Goal: Task Accomplishment & Management: Manage account settings

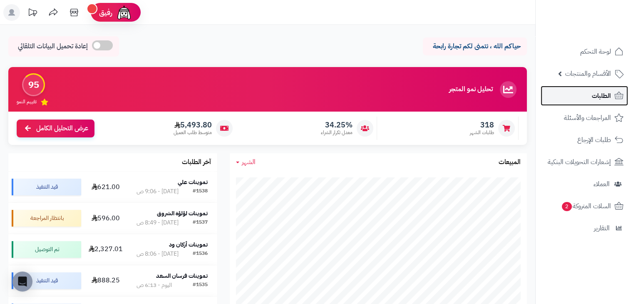
click at [605, 98] on span "الطلبات" at bounding box center [601, 96] width 19 height 12
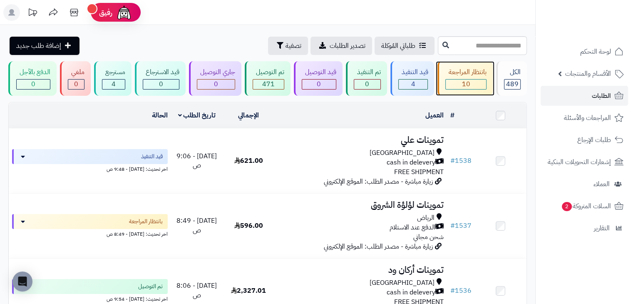
click at [475, 77] on div "بانتظار المراجعة" at bounding box center [465, 72] width 41 height 10
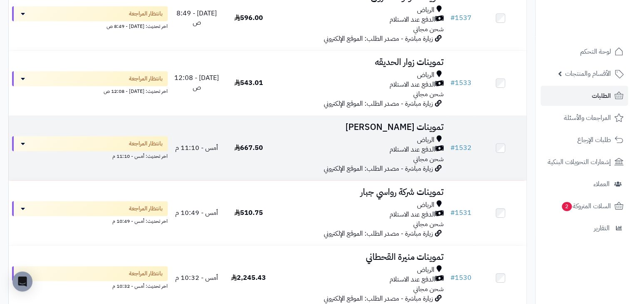
scroll to position [17, 0]
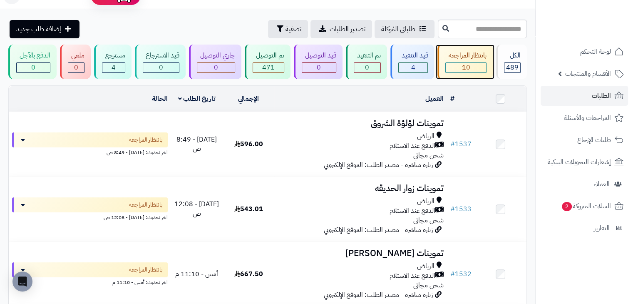
click at [455, 61] on div "بانتظار المراجعة 10" at bounding box center [465, 62] width 55 height 35
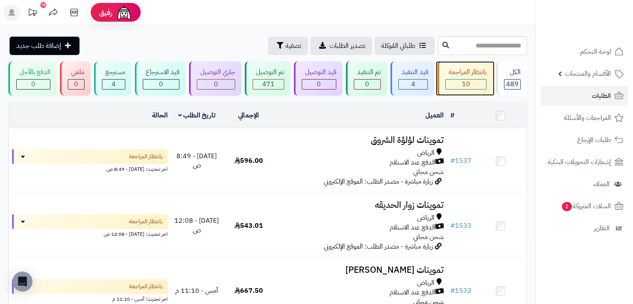
click at [477, 66] on div "بانتظار المراجعة 10" at bounding box center [465, 78] width 55 height 35
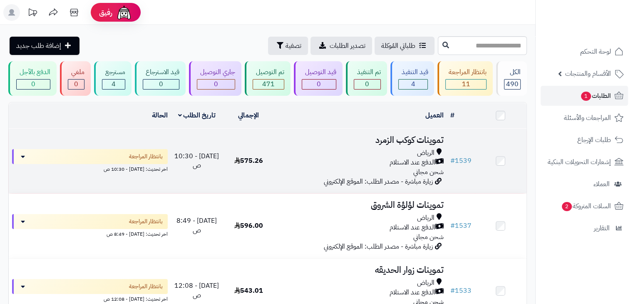
click at [251, 157] on span "575.26" at bounding box center [248, 161] width 29 height 10
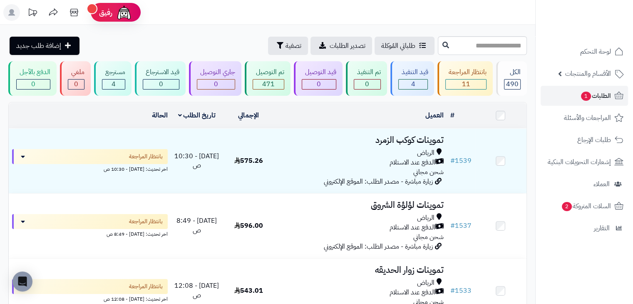
click at [505, 116] on td at bounding box center [501, 115] width 52 height 25
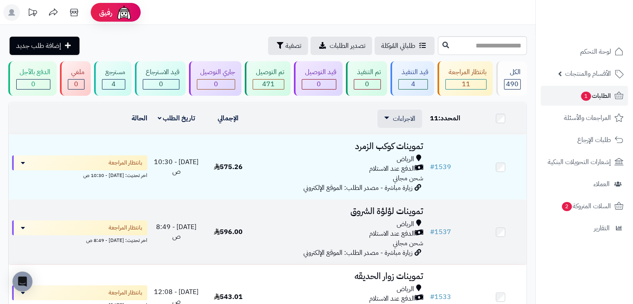
click at [286, 214] on h3 "تموينات لؤلؤة الشروق" at bounding box center [340, 211] width 166 height 10
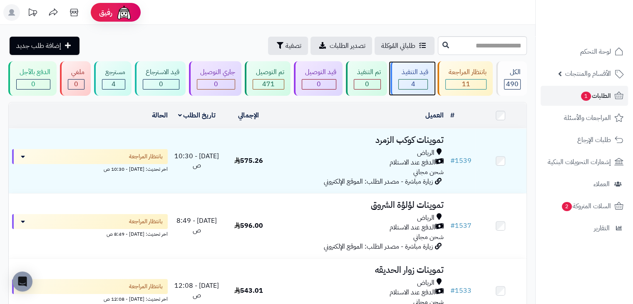
click at [427, 70] on div "قيد التنفيذ" at bounding box center [413, 72] width 30 height 10
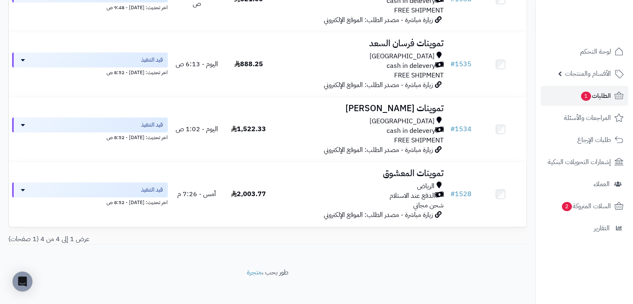
scroll to position [167, 0]
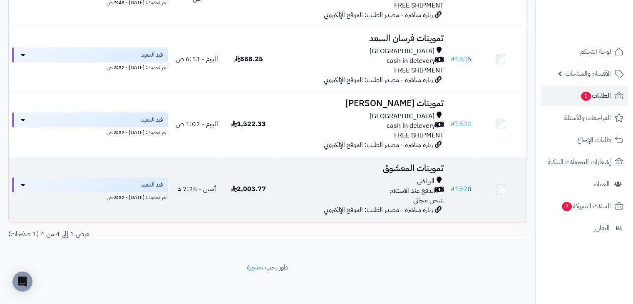
click at [274, 197] on td "2,003.77" at bounding box center [249, 189] width 52 height 65
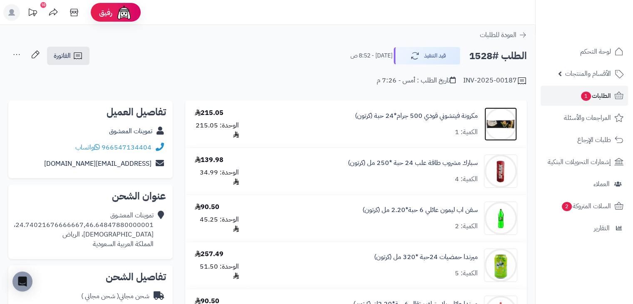
click at [502, 137] on img at bounding box center [501, 123] width 32 height 33
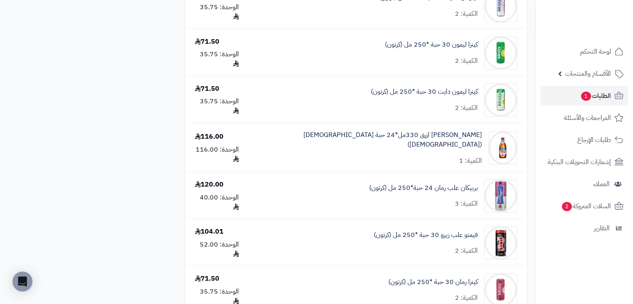
scroll to position [666, 0]
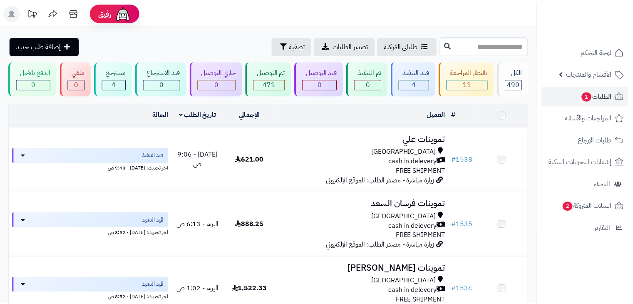
scroll to position [167, 0]
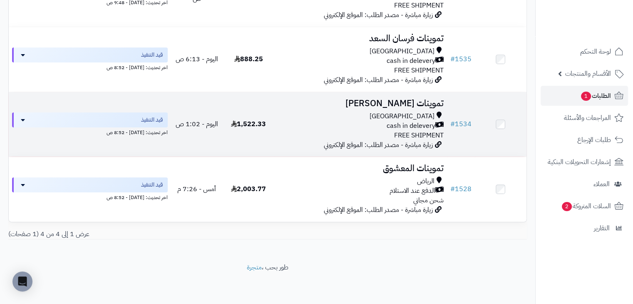
click at [251, 133] on td "1,522.33" at bounding box center [249, 124] width 52 height 65
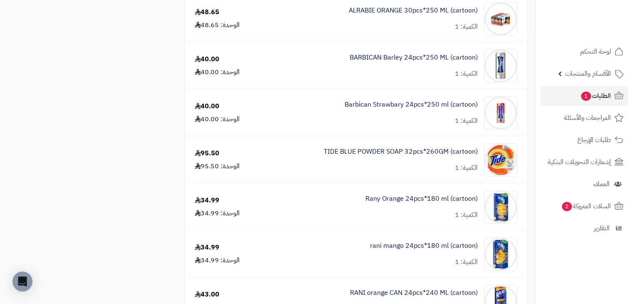
scroll to position [1207, 0]
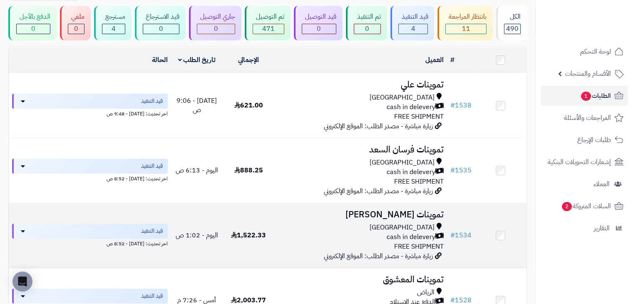
scroll to position [42, 0]
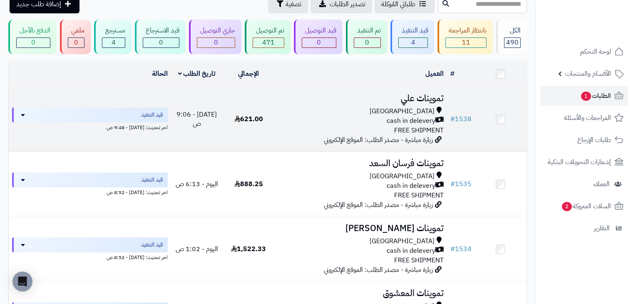
click at [200, 109] on td "اليوم - 9:06 ص" at bounding box center [197, 119] width 52 height 65
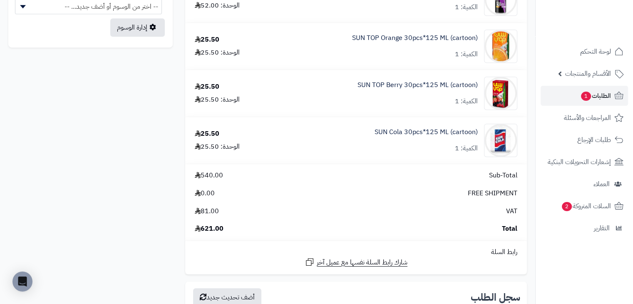
scroll to position [500, 0]
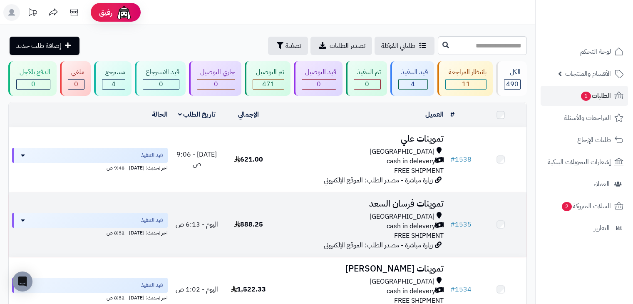
scroll to position [42, 0]
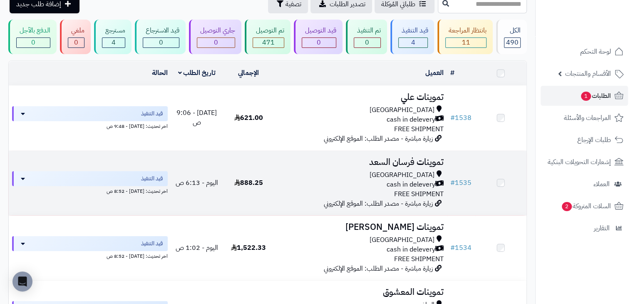
click at [264, 197] on td "888.25" at bounding box center [249, 183] width 52 height 65
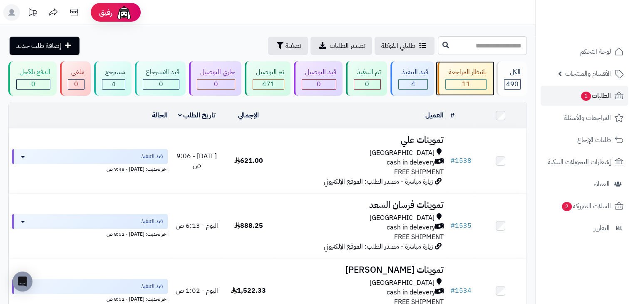
click at [453, 84] on div "11" at bounding box center [466, 85] width 40 height 10
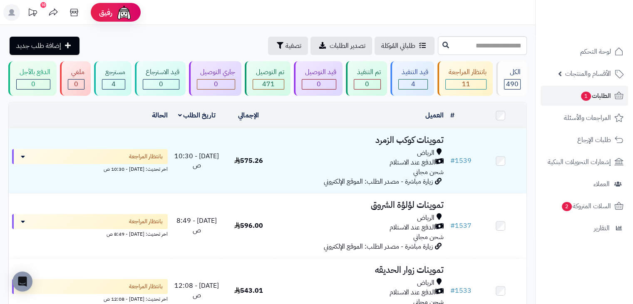
click at [277, 43] on icon "button" at bounding box center [280, 45] width 7 height 7
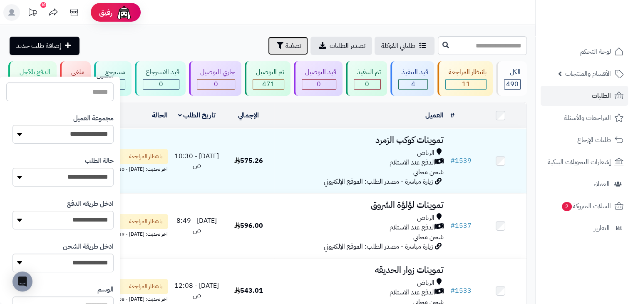
scroll to position [142, 0]
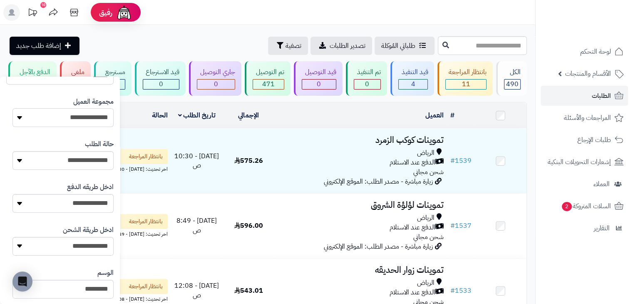
click at [73, 115] on select "**********" at bounding box center [62, 117] width 101 height 19
select select "*"
click at [12, 108] on select "**********" at bounding box center [62, 117] width 101 height 19
click at [165, 40] on div "طلباتي المُوكلة تصدير الطلبات تصفية إضافة طلب جديد" at bounding box center [222, 46] width 428 height 18
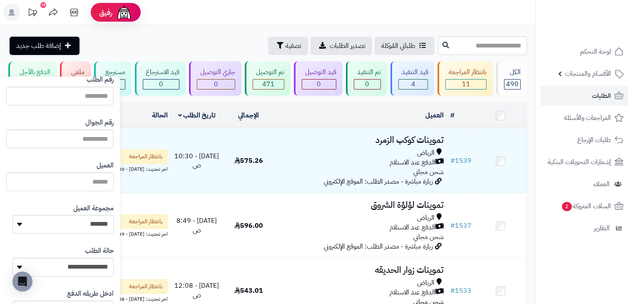
scroll to position [40, 0]
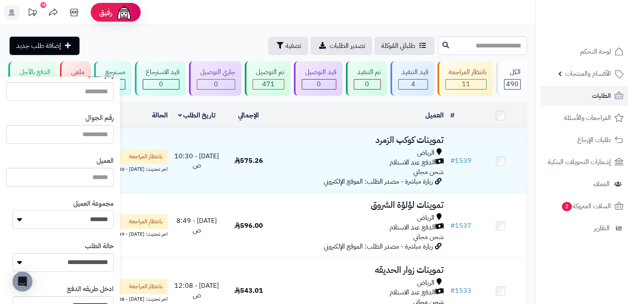
click at [69, 218] on select "**********" at bounding box center [62, 219] width 101 height 19
click at [12, 210] on select "**********" at bounding box center [62, 219] width 101 height 19
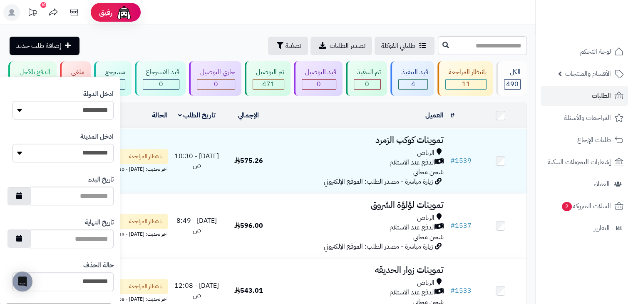
scroll to position [440, 0]
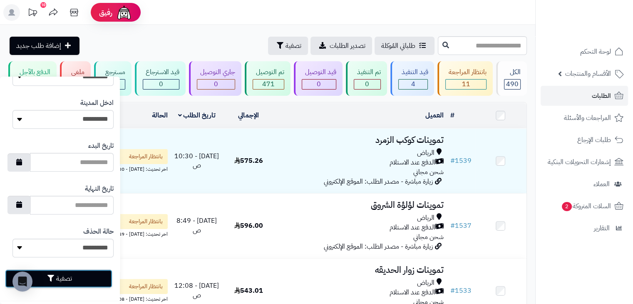
click at [52, 279] on icon "button" at bounding box center [50, 278] width 7 height 7
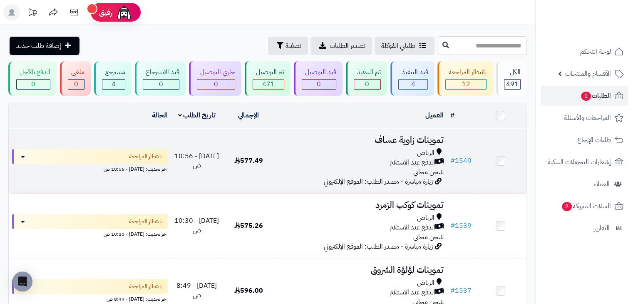
click at [284, 158] on div "الدفع عند الاستلام" at bounding box center [361, 163] width 166 height 10
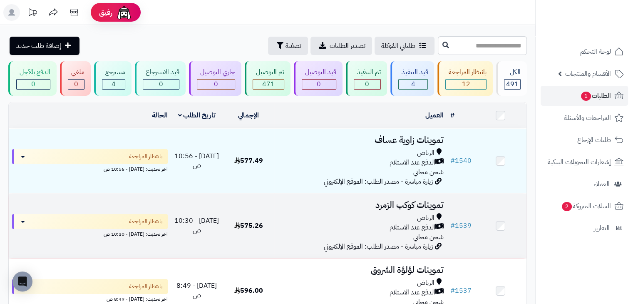
click at [220, 224] on td "[DATE] - 10:30 ص" at bounding box center [197, 226] width 52 height 65
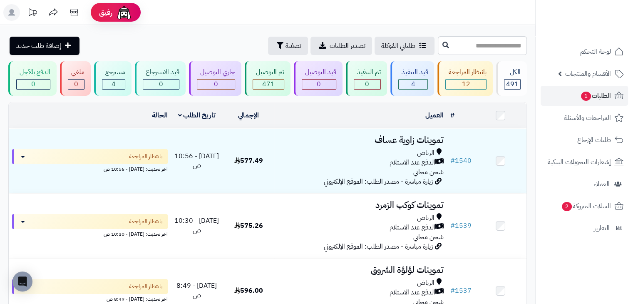
click at [106, 45] on div "طلباتي المُوكلة تصدير الطلبات تصفية إضافة طلب جديد" at bounding box center [222, 46] width 428 height 18
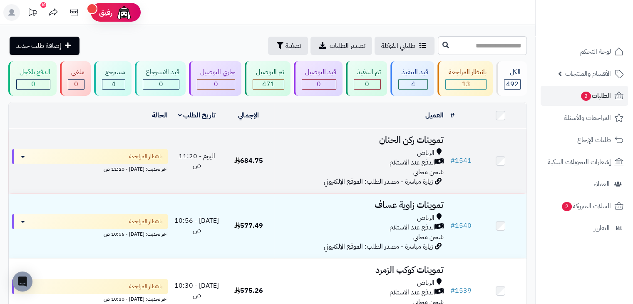
click at [281, 143] on h3 "تموينات ركن الحنان" at bounding box center [361, 140] width 166 height 10
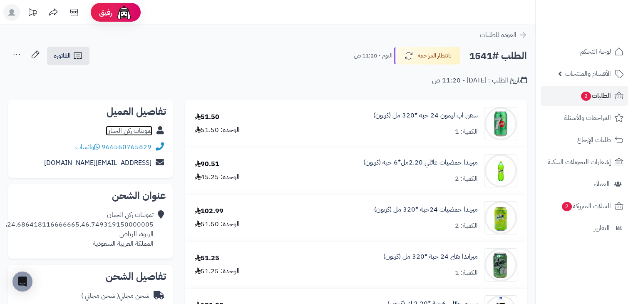
click at [143, 130] on link "تموينات ركن الحنان" at bounding box center [129, 131] width 47 height 10
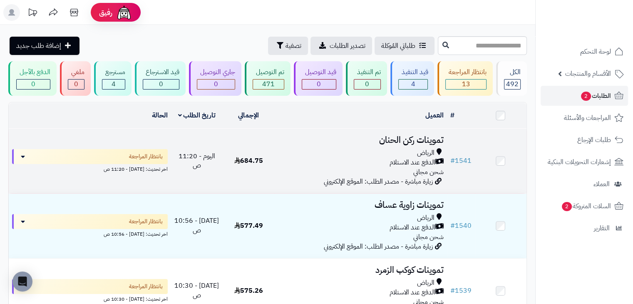
click at [251, 159] on span "684.75" at bounding box center [248, 161] width 29 height 10
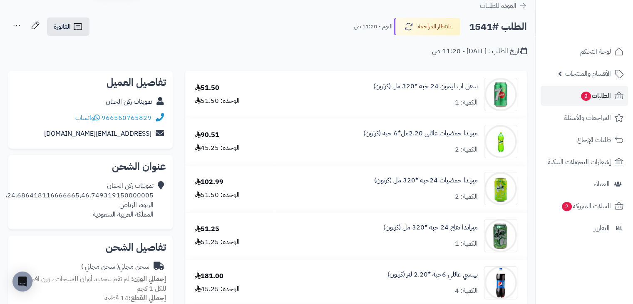
scroll to position [15, 0]
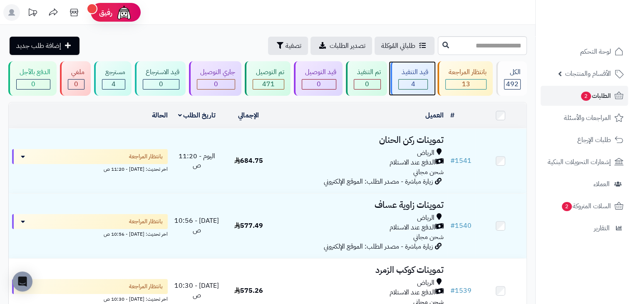
click at [423, 74] on div "قيد التنفيذ" at bounding box center [413, 72] width 30 height 10
